Goal: Navigation & Orientation: Find specific page/section

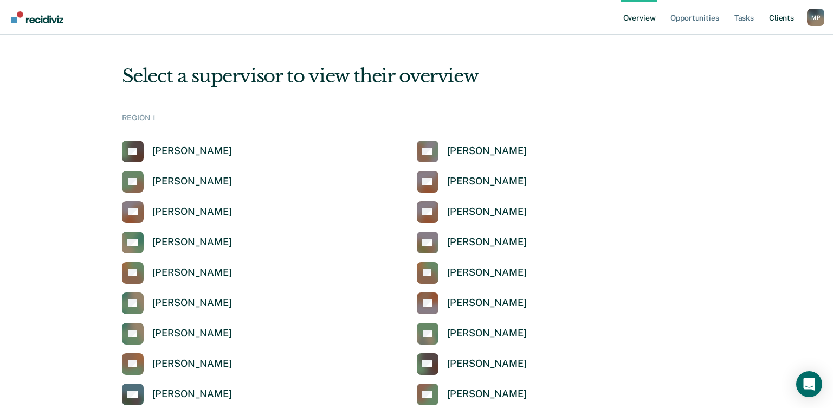
click at [793, 20] on link "Client s" at bounding box center [781, 17] width 29 height 35
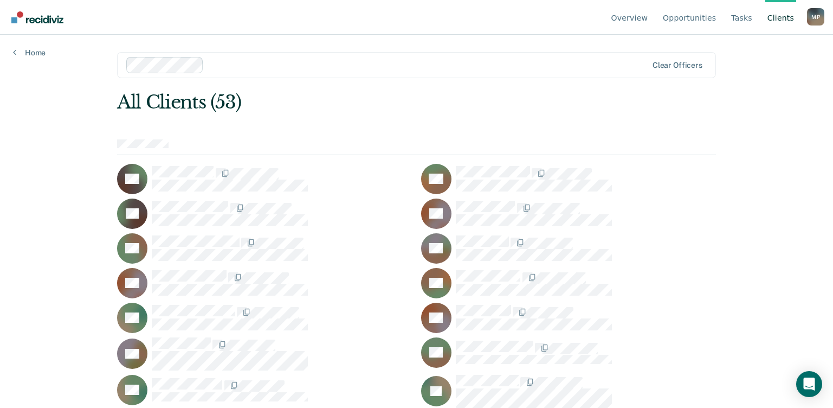
click at [699, 60] on div "Clear officers" at bounding box center [416, 65] width 599 height 26
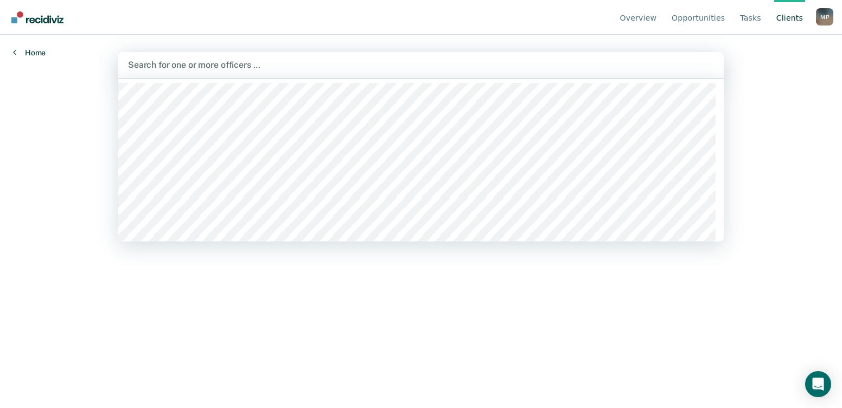
click at [36, 54] on link "Home" at bounding box center [29, 53] width 33 height 10
click at [204, 60] on div at bounding box center [417, 65] width 580 height 12
click at [86, 158] on div "Overview Opportunities Tasks Client s [PERSON_NAME] M P Profile How it works Lo…" at bounding box center [416, 204] width 833 height 408
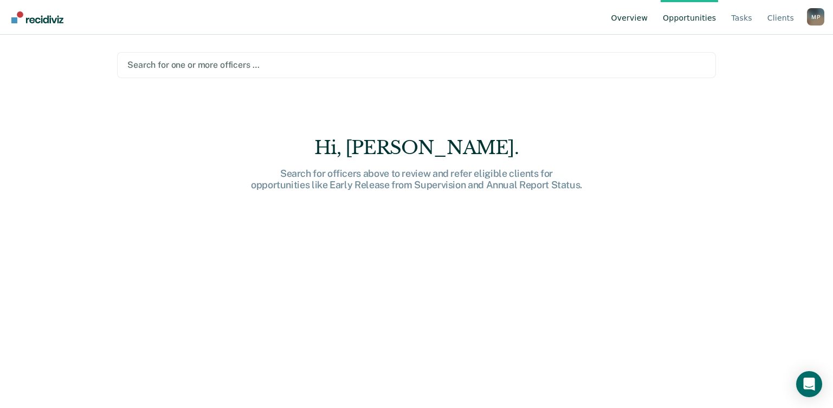
click at [649, 22] on link "Overview" at bounding box center [629, 17] width 41 height 35
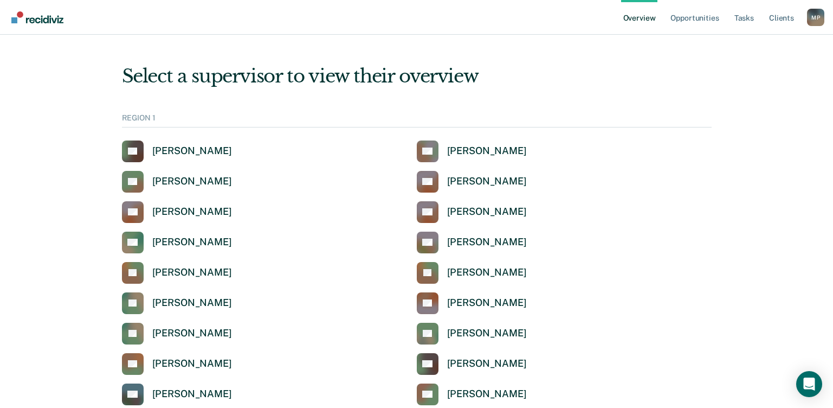
click at [708, 27] on link "Opportunities" at bounding box center [695, 17] width 53 height 35
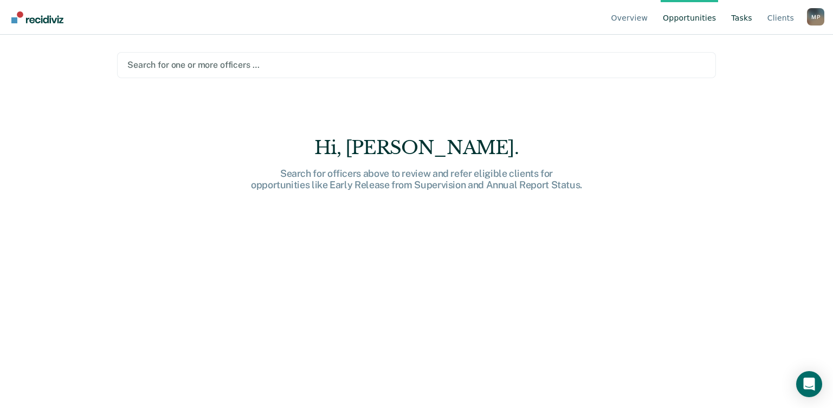
click at [736, 18] on link "Tasks" at bounding box center [741, 17] width 25 height 35
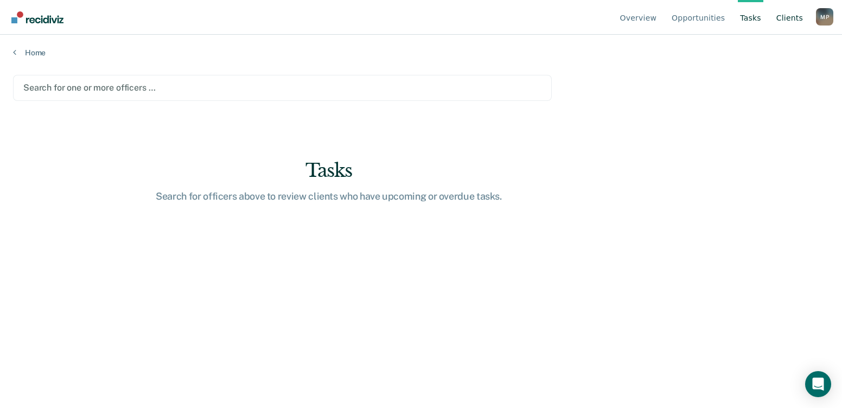
click at [782, 24] on link "Client s" at bounding box center [789, 17] width 31 height 35
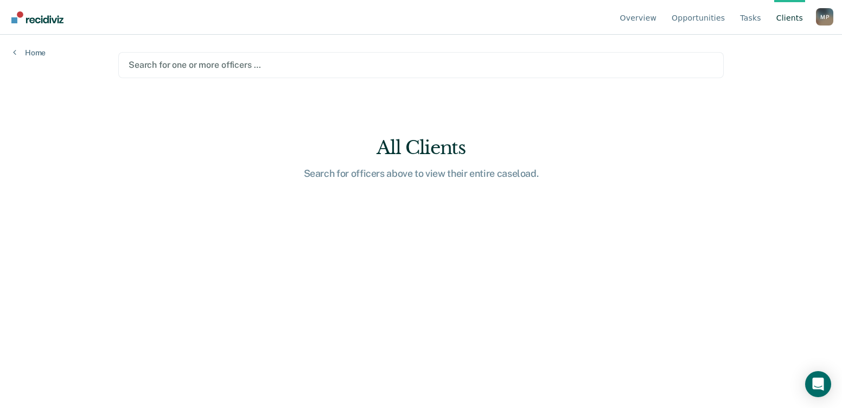
click at [783, 25] on link "Client s" at bounding box center [789, 17] width 31 height 35
click at [26, 49] on link "Home" at bounding box center [29, 53] width 33 height 10
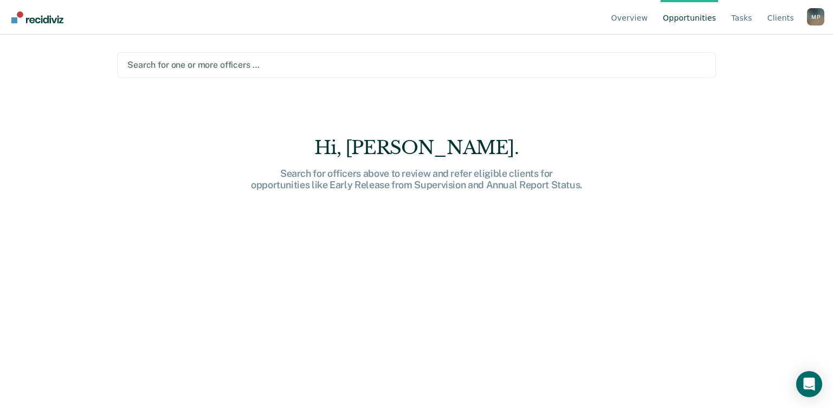
click at [32, 48] on div "Overview Opportunities Tasks Client s [PERSON_NAME] M P Profile How it works Lo…" at bounding box center [416, 204] width 833 height 408
click at [648, 22] on link "Overview" at bounding box center [629, 17] width 41 height 35
